Goal: Find specific page/section: Find specific page/section

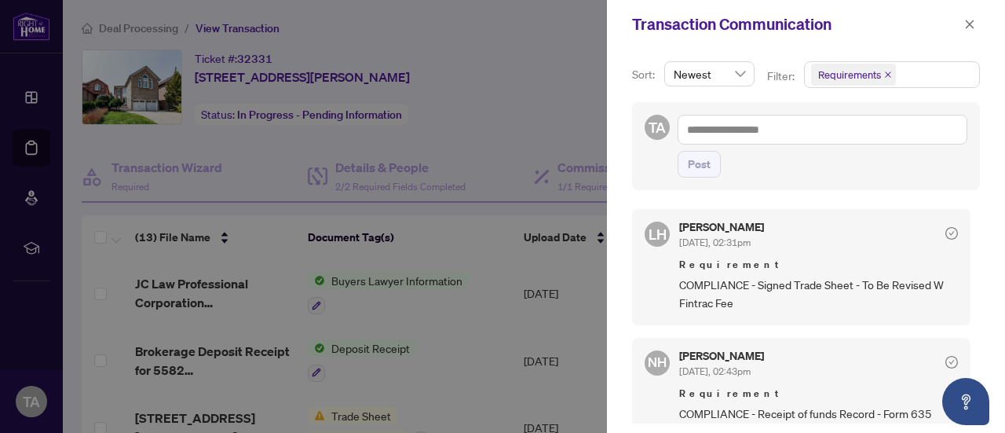
scroll to position [106, 0]
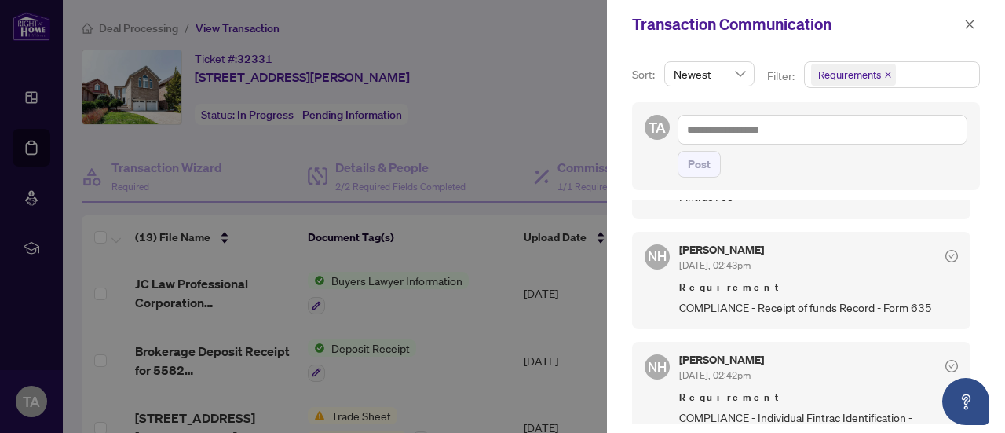
click at [509, 119] on div at bounding box center [502, 216] width 1005 height 433
click at [967, 28] on icon "close" at bounding box center [969, 24] width 11 height 11
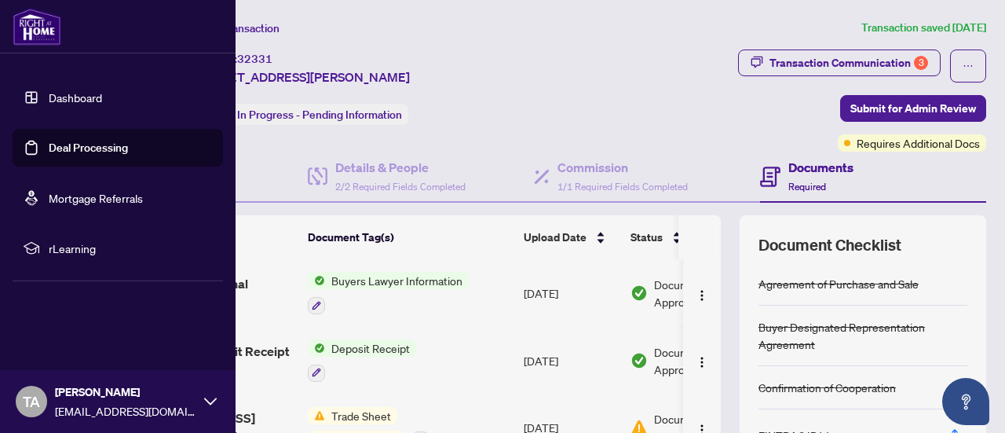
click at [33, 25] on img at bounding box center [37, 27] width 49 height 38
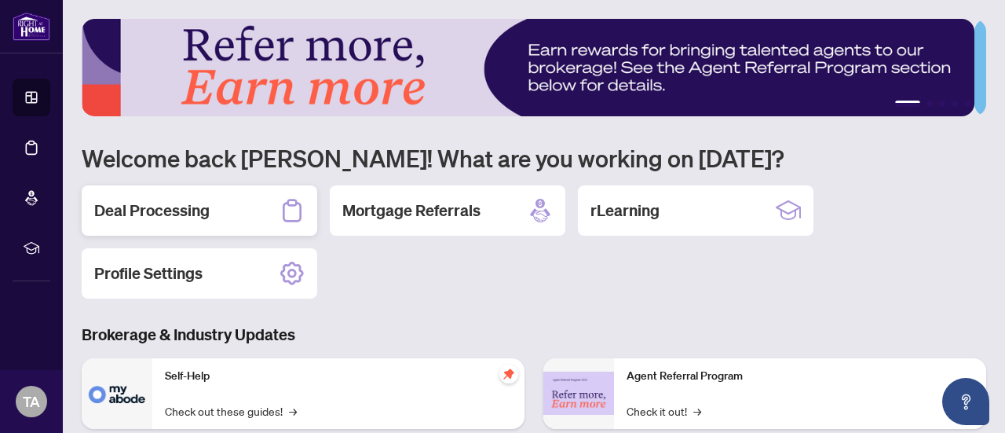
click at [223, 206] on div "Deal Processing" at bounding box center [200, 210] width 236 height 50
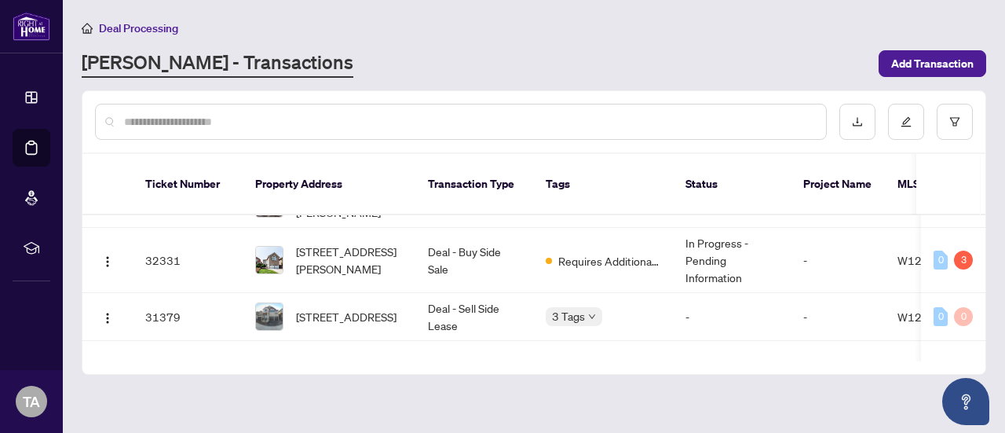
scroll to position [1996, 0]
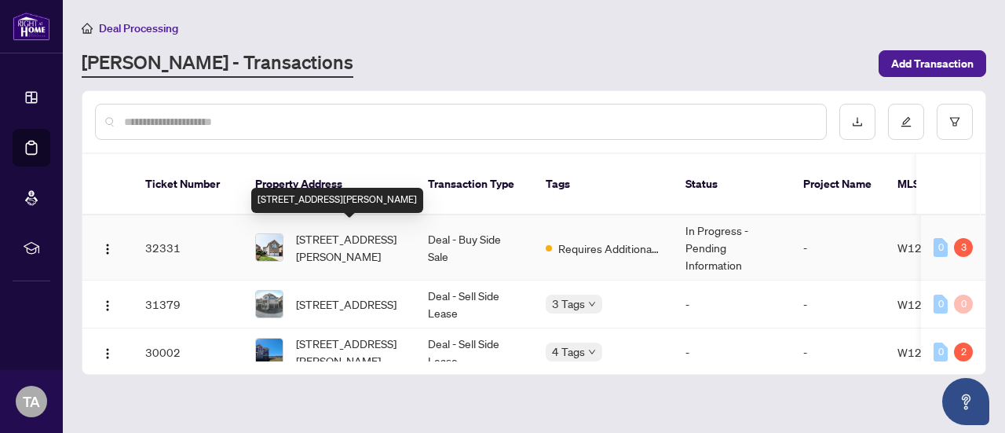
click at [347, 243] on span "[STREET_ADDRESS][PERSON_NAME]" at bounding box center [349, 247] width 107 height 35
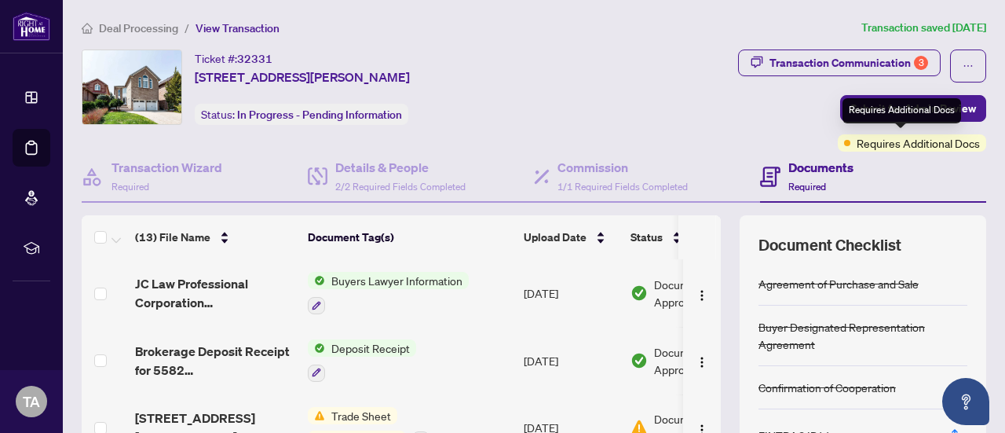
click at [900, 147] on span "Requires Additional Docs" at bounding box center [917, 142] width 123 height 17
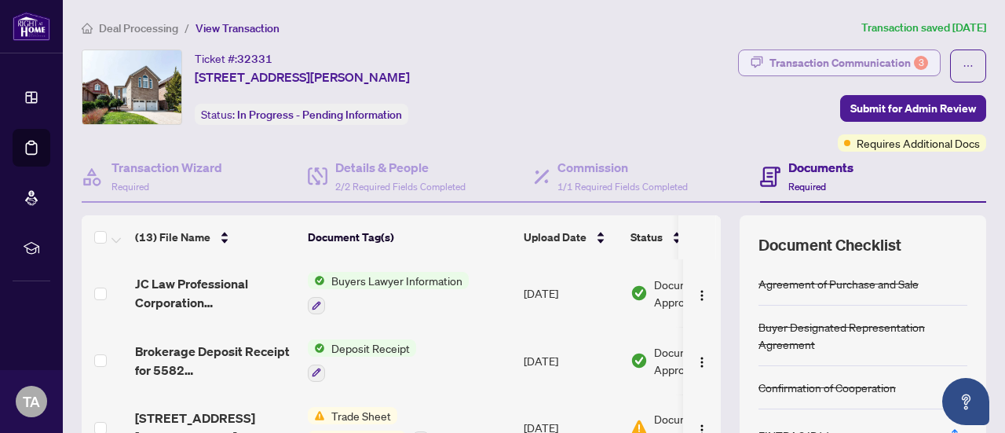
click at [868, 62] on div "Transaction Communication 3" at bounding box center [848, 62] width 159 height 25
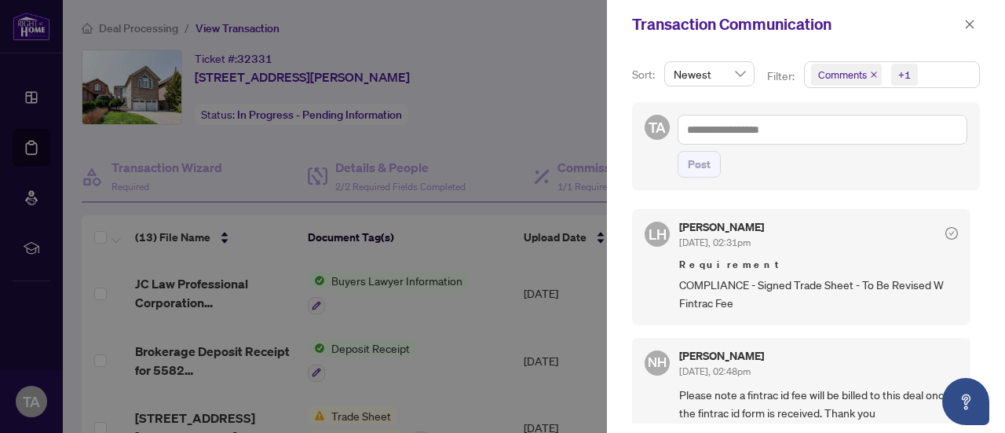
click at [865, 76] on span "Comments" at bounding box center [846, 75] width 71 height 22
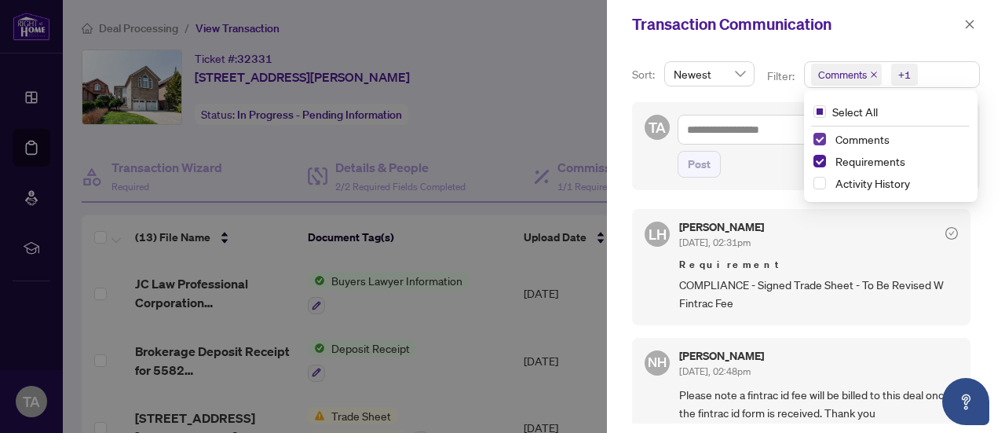
click at [819, 140] on span "Select Comments" at bounding box center [819, 139] width 13 height 13
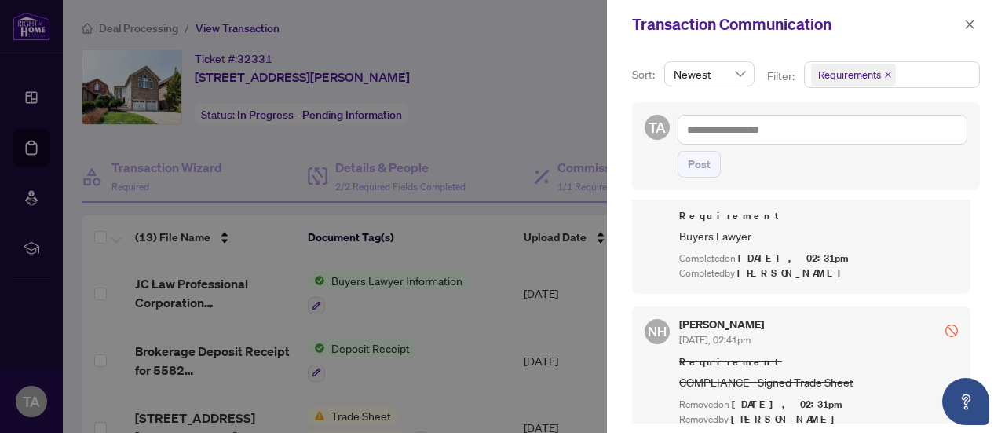
scroll to position [573, 0]
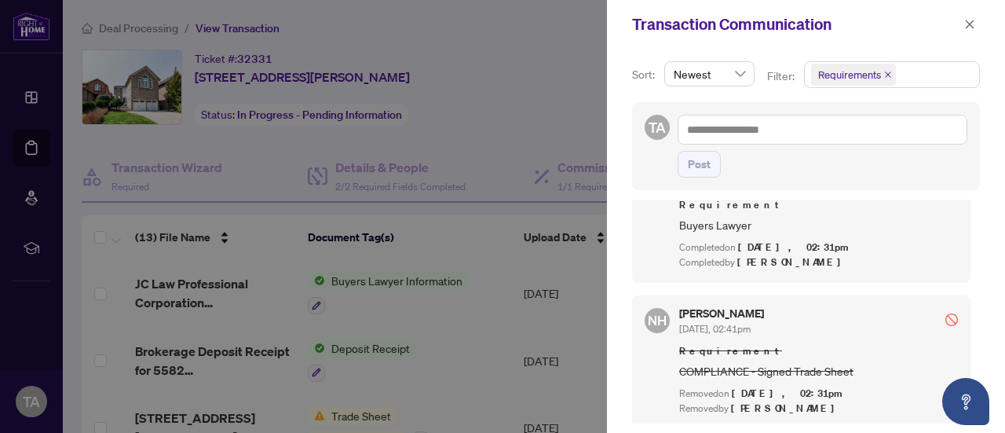
click at [511, 118] on div at bounding box center [502, 216] width 1005 height 433
click at [966, 18] on span "button" at bounding box center [969, 24] width 11 height 25
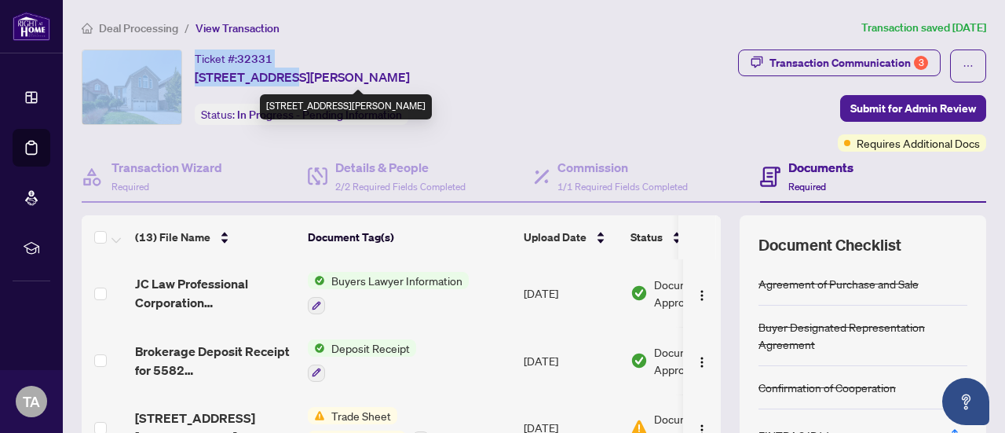
drag, startPoint x: 188, startPoint y: 75, endPoint x: 281, endPoint y: 84, distance: 93.9
click at [281, 84] on div "Ticket #: 32331 [STREET_ADDRESS][PERSON_NAME] Status: In Progress - Pending Inf…" at bounding box center [326, 86] width 489 height 75
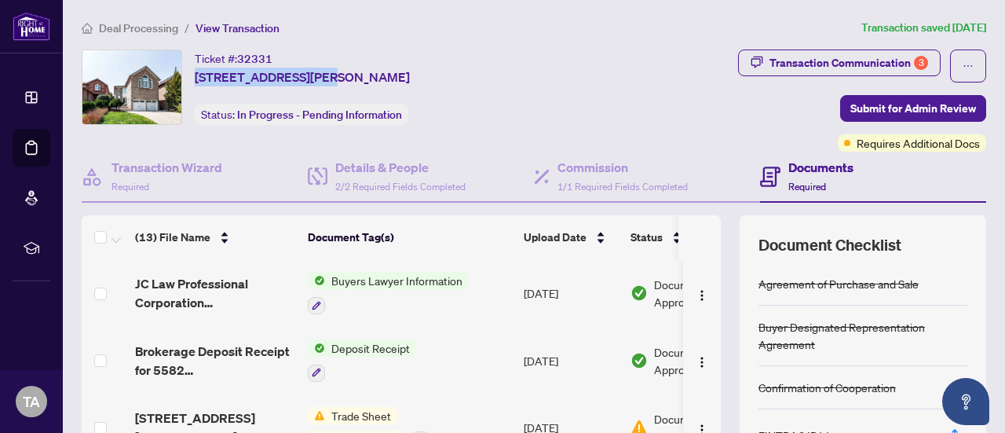
drag, startPoint x: 306, startPoint y: 78, endPoint x: 194, endPoint y: 76, distance: 112.3
click at [194, 76] on div "Ticket #: 32331 [STREET_ADDRESS][PERSON_NAME] Status: In Progress - Pending Inf…" at bounding box center [326, 86] width 489 height 75
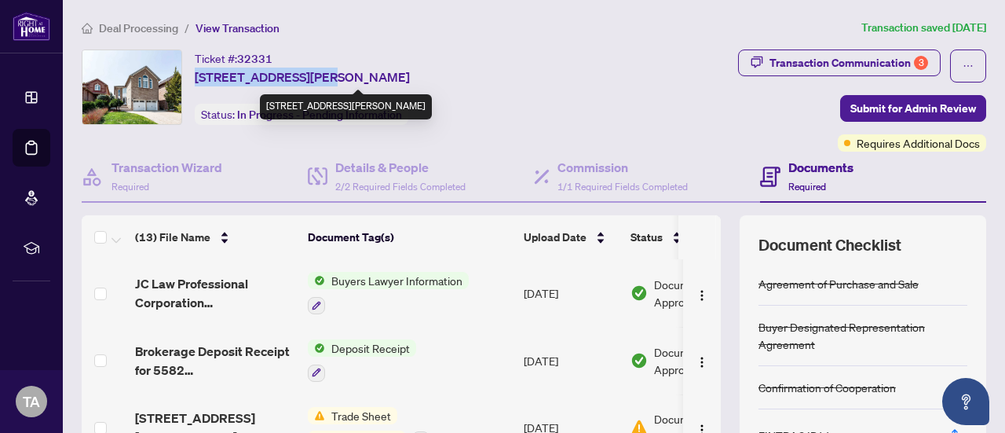
copy span "[STREET_ADDRESS][PERSON_NAME]"
